Goal: Information Seeking & Learning: Learn about a topic

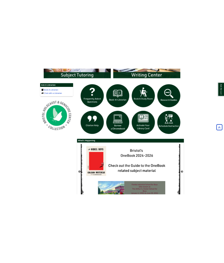
scroll to position [347, 0]
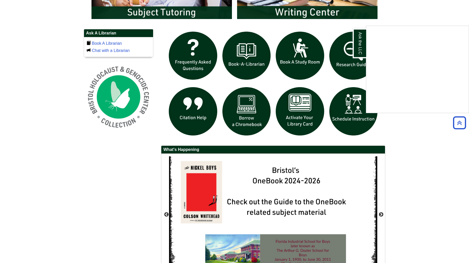
click at [296, 58] on div "Ask the LLC" at bounding box center [234, 131] width 469 height 263
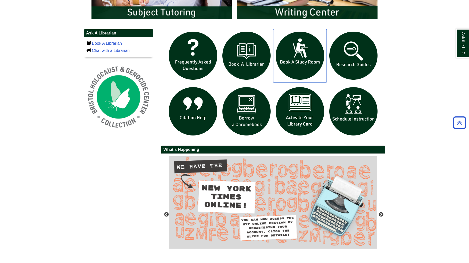
click at [304, 53] on img "slideshow" at bounding box center [300, 56] width 54 height 54
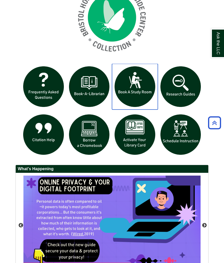
scroll to position [430, 0]
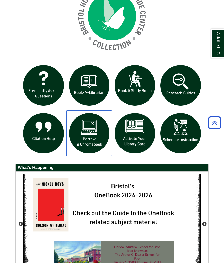
click at [92, 137] on img "slideshow" at bounding box center [89, 134] width 46 height 46
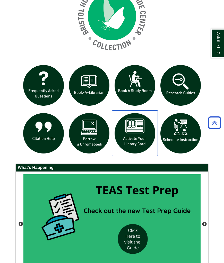
click at [137, 143] on img "slideshow" at bounding box center [135, 134] width 46 height 46
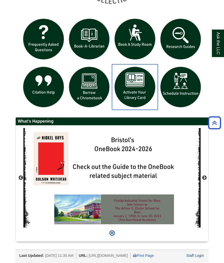
scroll to position [483, 0]
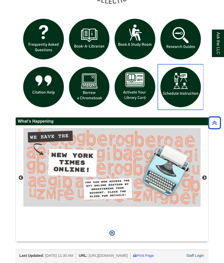
click at [192, 77] on img "slideshow" at bounding box center [181, 87] width 46 height 46
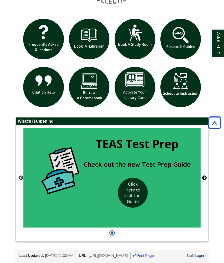
click at [206, 176] on button "Next" at bounding box center [204, 178] width 5 height 5
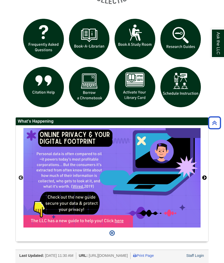
click at [206, 176] on button "Next" at bounding box center [204, 178] width 5 height 5
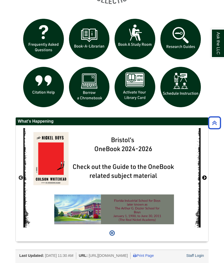
click at [206, 176] on button "Next" at bounding box center [204, 178] width 5 height 5
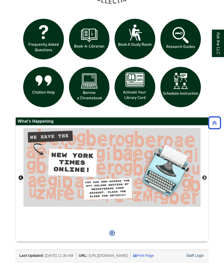
click at [20, 176] on button "Previous" at bounding box center [20, 178] width 5 height 5
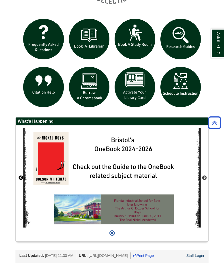
click at [23, 176] on button "Previous" at bounding box center [20, 178] width 5 height 5
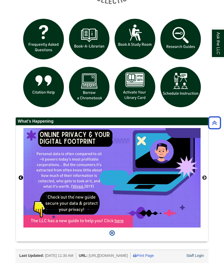
click at [23, 176] on button "Previous" at bounding box center [20, 178] width 5 height 5
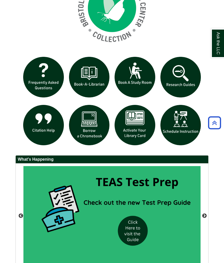
scroll to position [435, 0]
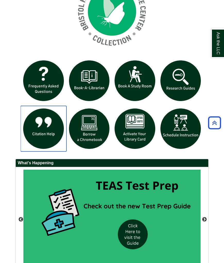
click at [46, 126] on img "slideshow" at bounding box center [44, 129] width 46 height 46
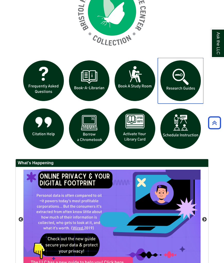
click at [180, 94] on img "slideshow" at bounding box center [181, 81] width 46 height 46
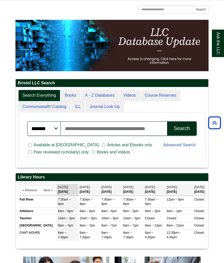
scroll to position [81, 193]
click at [159, 97] on link "Course Reserves" at bounding box center [161, 96] width 40 height 12
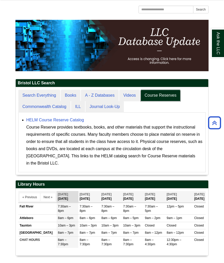
click at [159, 97] on link "Course Reserves" at bounding box center [161, 96] width 40 height 12
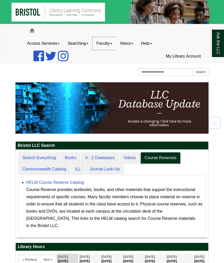
scroll to position [0, 0]
click at [132, 46] on link "About" at bounding box center [126, 43] width 21 height 13
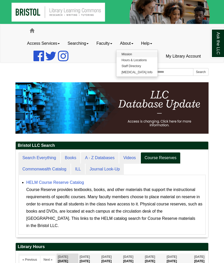
click at [153, 56] on link "Mission" at bounding box center [136, 54] width 41 height 6
click at [34, 31] on span at bounding box center [32, 30] width 5 height 5
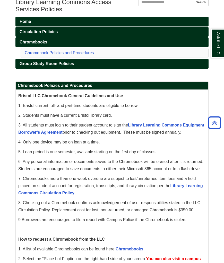
scroll to position [84, 0]
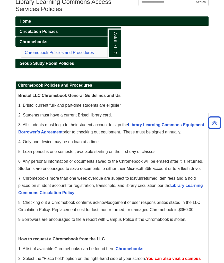
click at [214, 125] on div "Ask the LLC" at bounding box center [112, 131] width 224 height 263
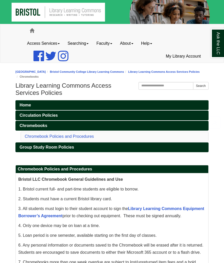
scroll to position [0, 0]
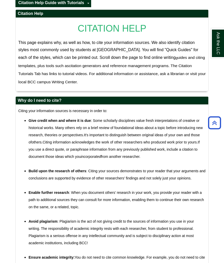
scroll to position [38, 0]
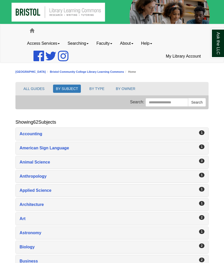
click at [41, 90] on button "ALL GUIDES" at bounding box center [34, 89] width 27 height 8
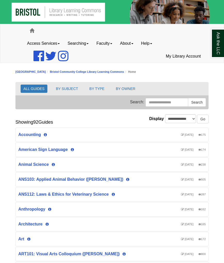
click at [67, 90] on button "BY SUBJECT" at bounding box center [67, 89] width 28 height 8
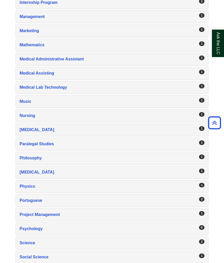
scroll to position [670, 0]
click at [50, 144] on div "Paralegal Studies , 1 guides" at bounding box center [112, 144] width 185 height 7
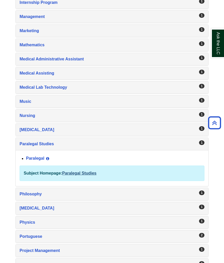
click at [76, 175] on link "Paralegal Studies" at bounding box center [79, 173] width 34 height 4
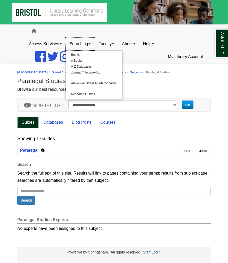
click at [84, 45] on link "Searching" at bounding box center [79, 44] width 29 height 13
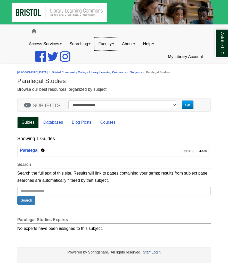
click at [114, 46] on link "Faculty" at bounding box center [106, 44] width 24 height 13
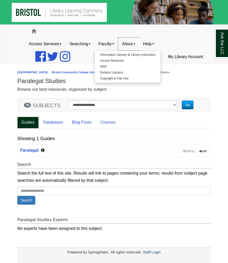
click at [131, 48] on link "About" at bounding box center [128, 44] width 21 height 13
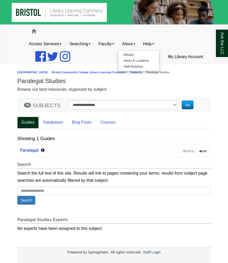
click at [187, 105] on button "Go" at bounding box center [187, 105] width 12 height 9
click at [32, 152] on link "Paralegal" at bounding box center [29, 150] width 18 height 4
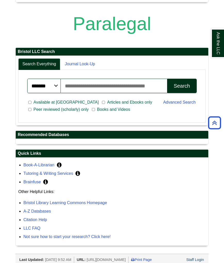
scroll to position [137, 0]
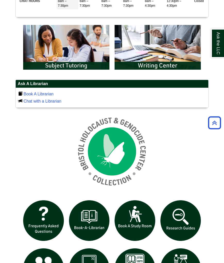
scroll to position [294, 0]
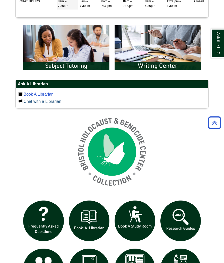
click at [35, 99] on link "Chat with a Librarian" at bounding box center [42, 101] width 38 height 4
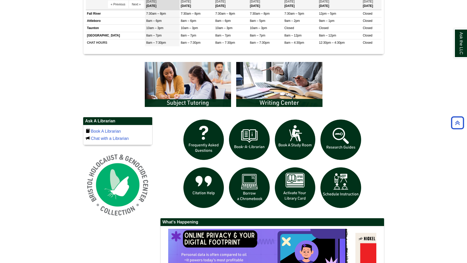
scroll to position [3, 3]
